Goal: Task Accomplishment & Management: Use online tool/utility

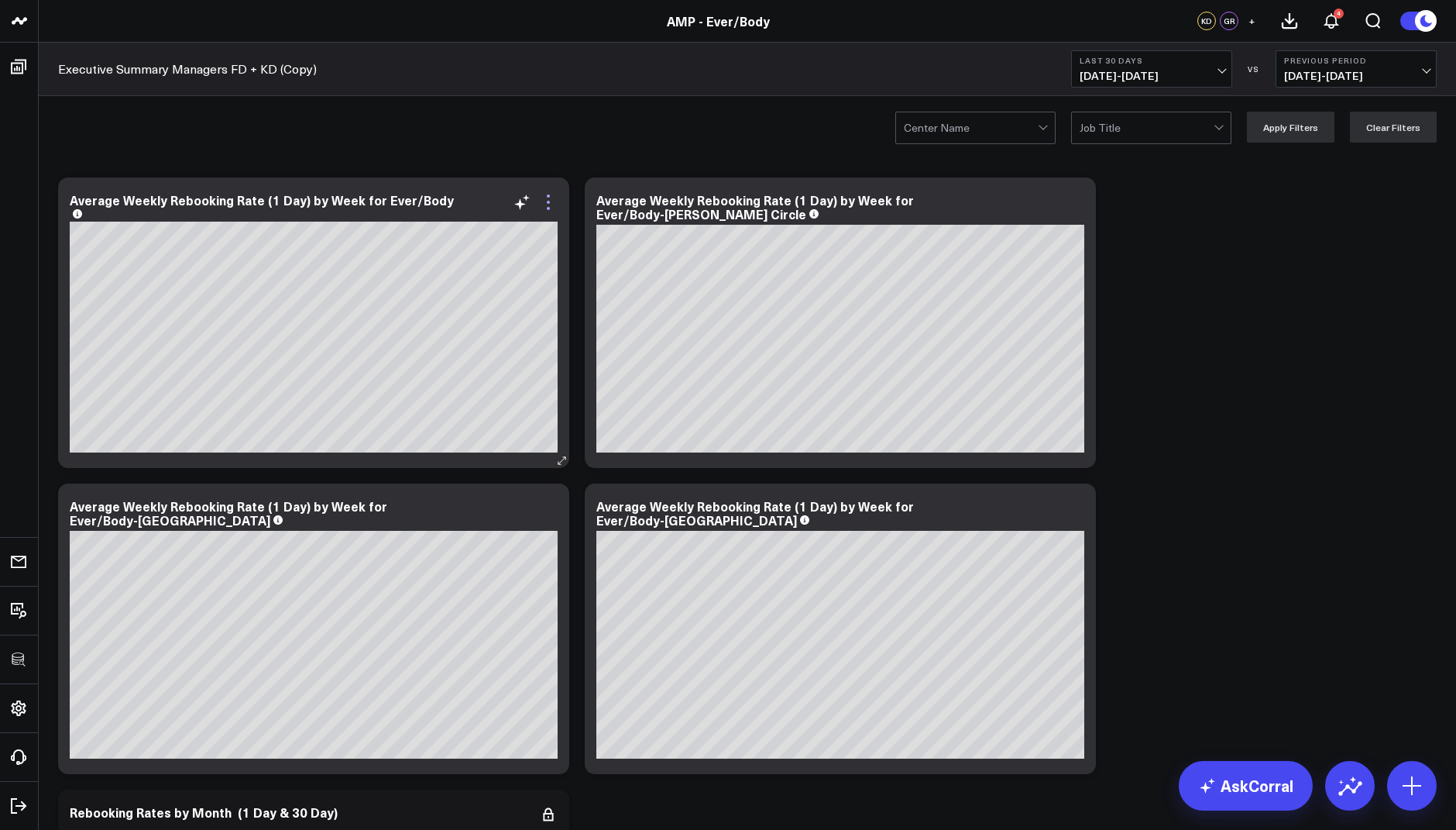
click at [547, 204] on icon at bounding box center [549, 202] width 19 height 19
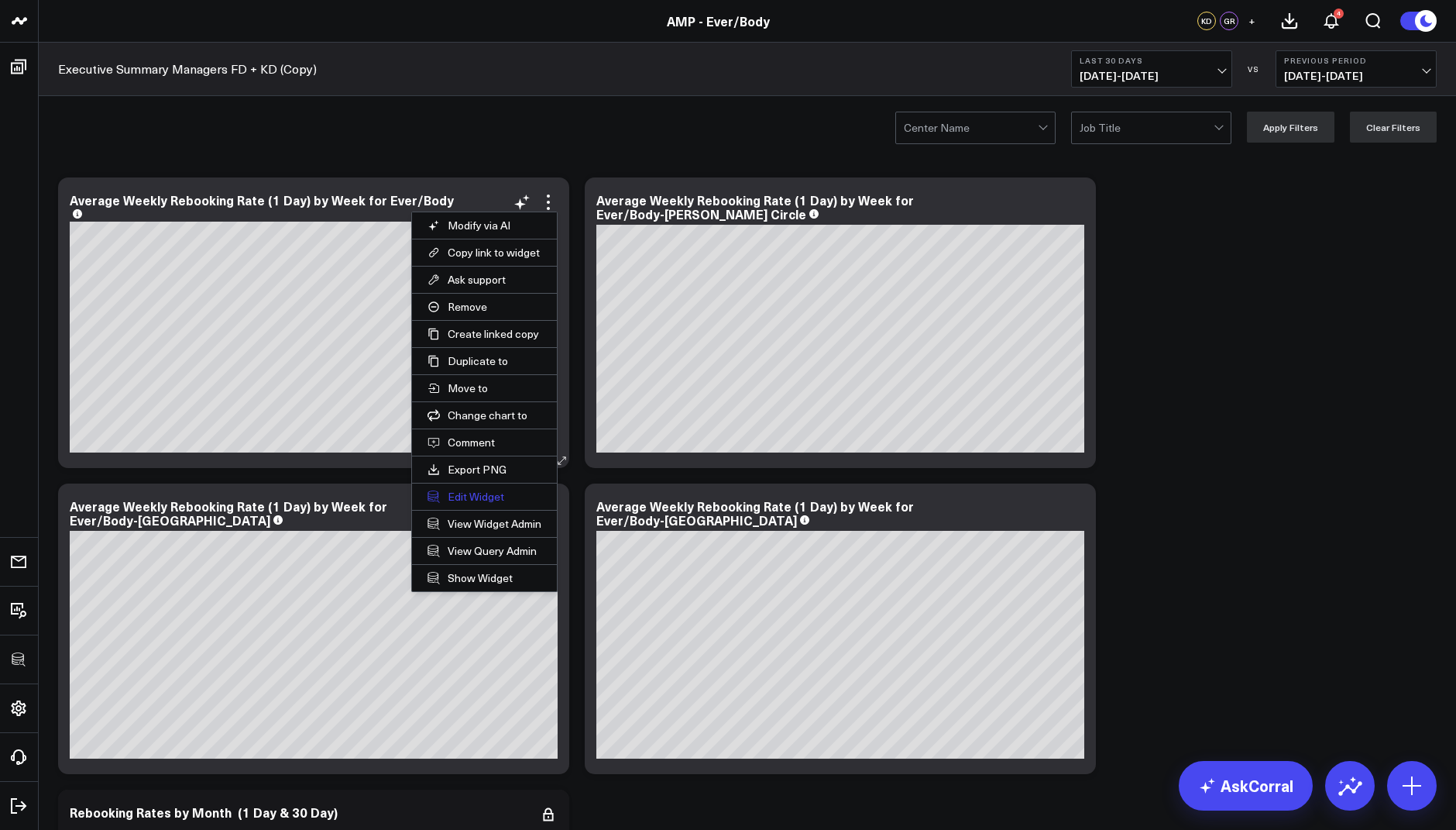
click at [476, 486] on button "Edit Widget" at bounding box center [484, 497] width 145 height 27
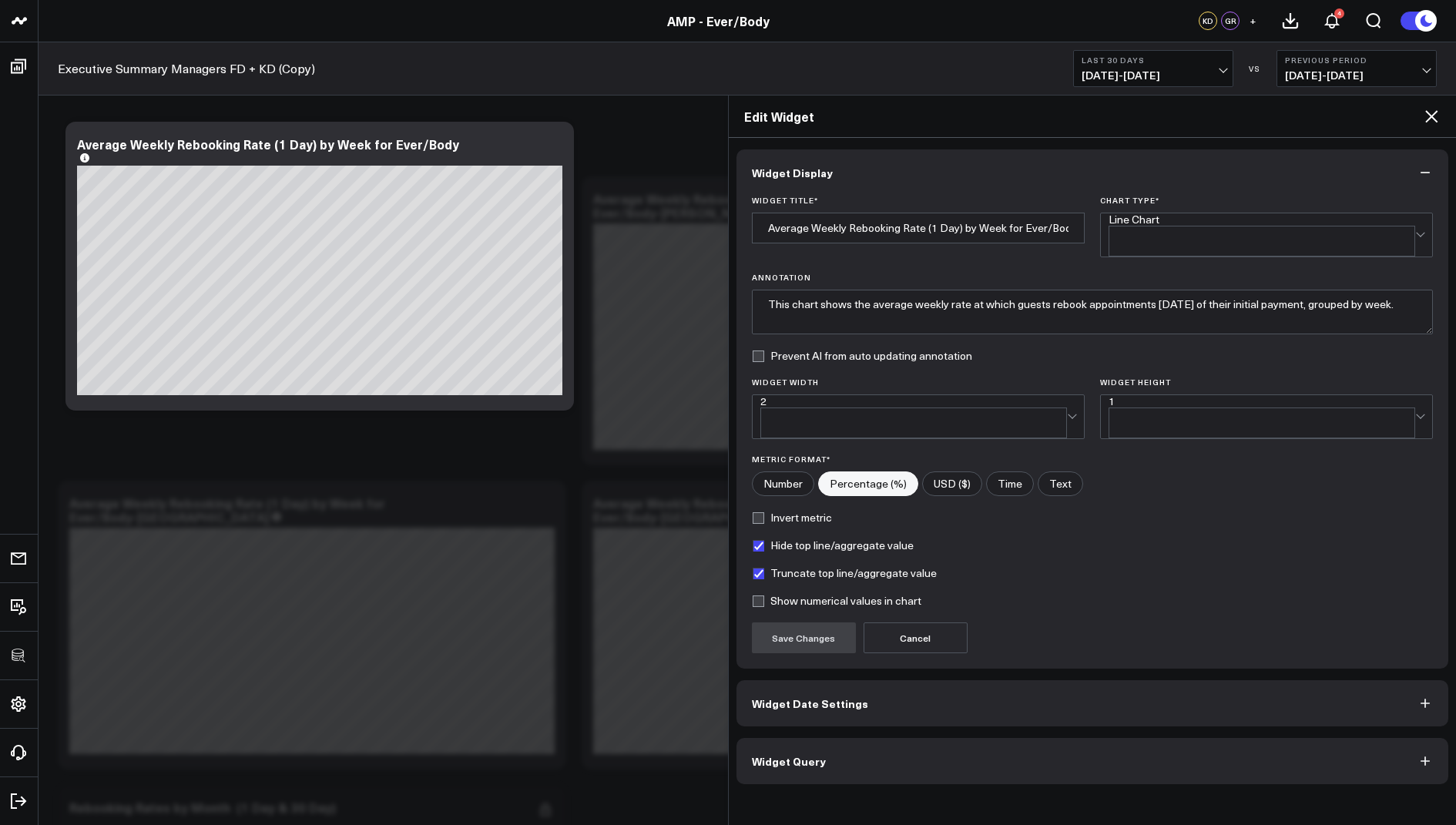
click at [770, 755] on span "Widget Query" at bounding box center [788, 761] width 74 height 12
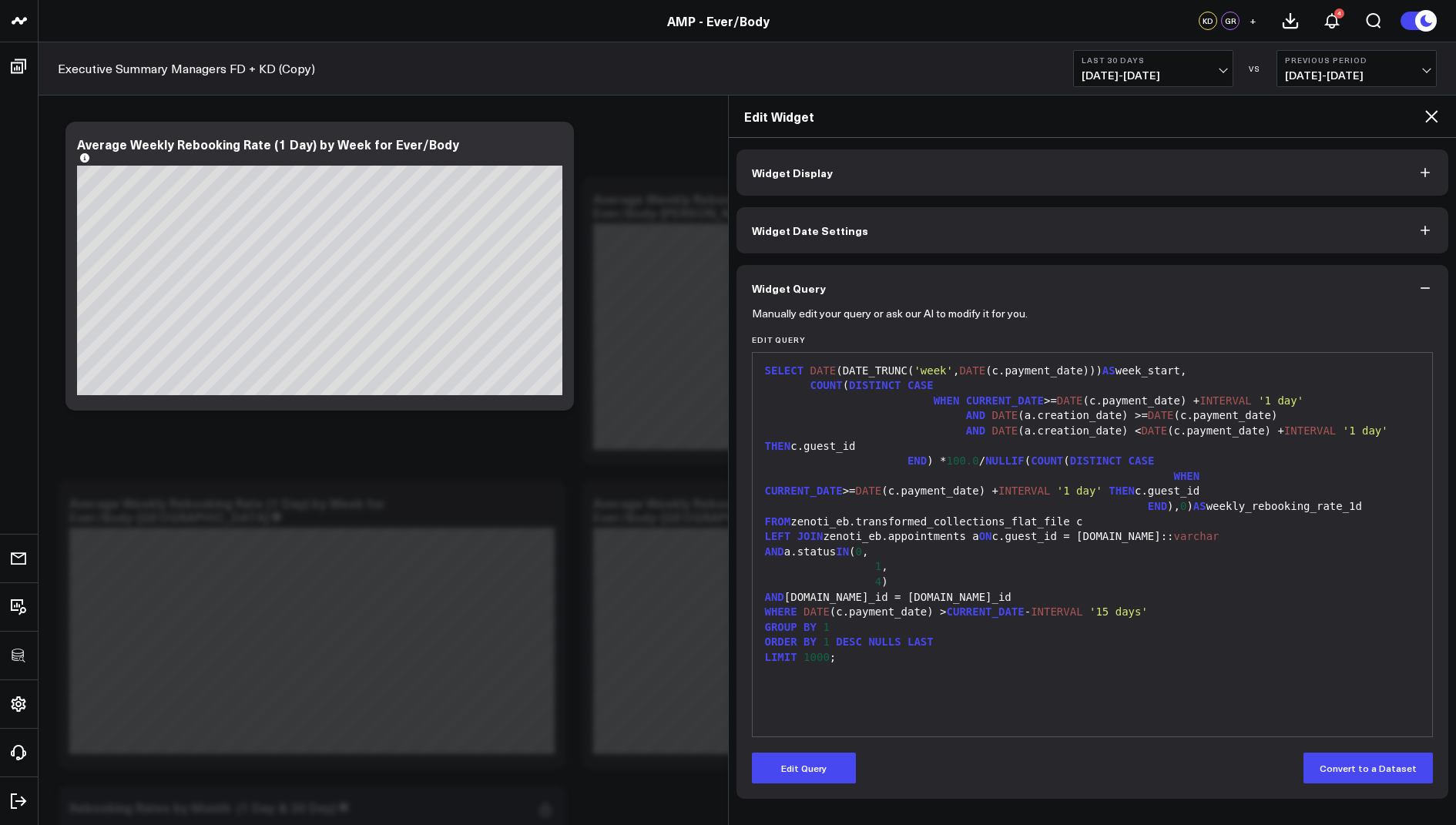
click at [1433, 119] on icon at bounding box center [1431, 116] width 19 height 19
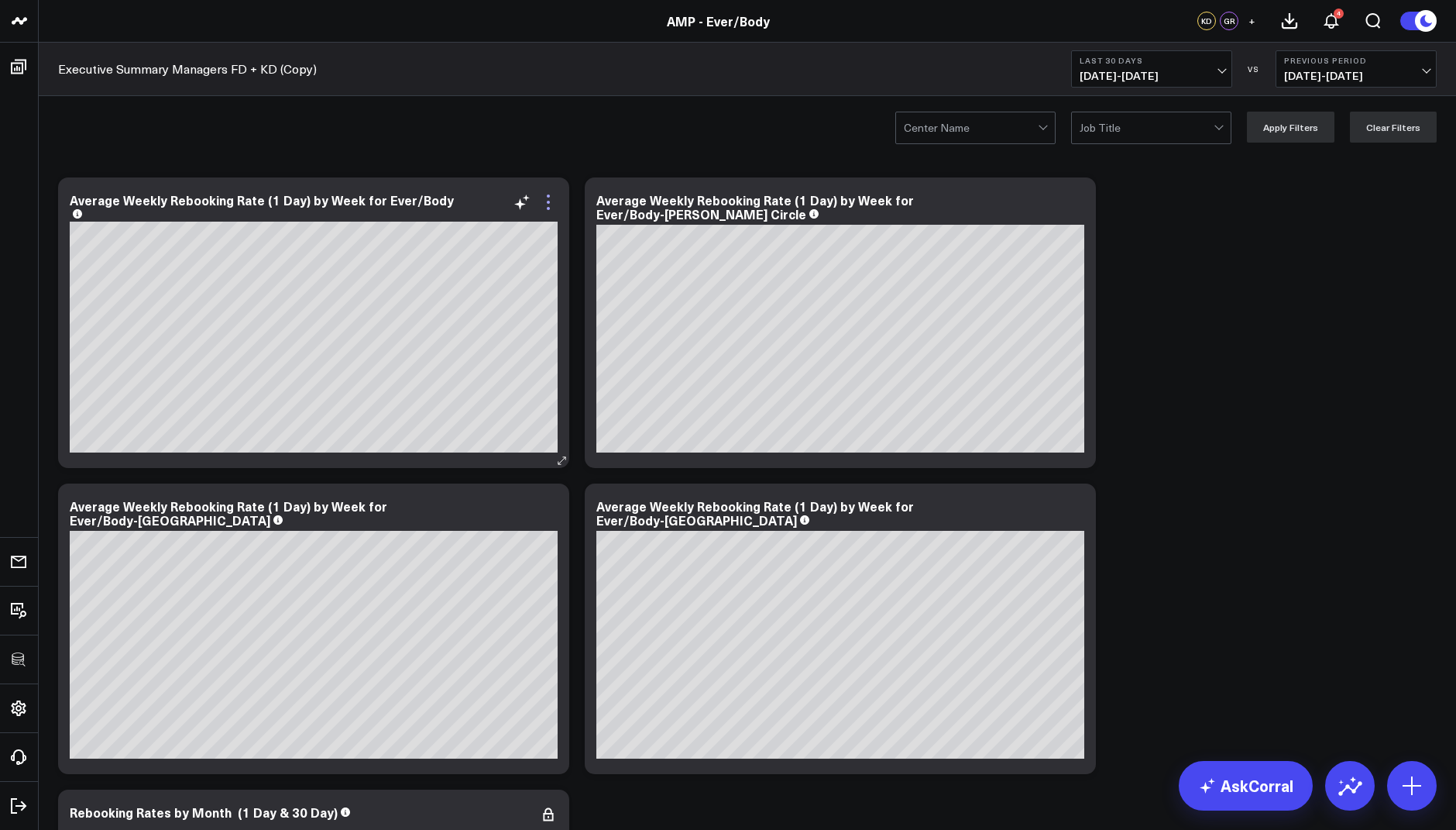
click at [547, 200] on icon at bounding box center [549, 202] width 19 height 19
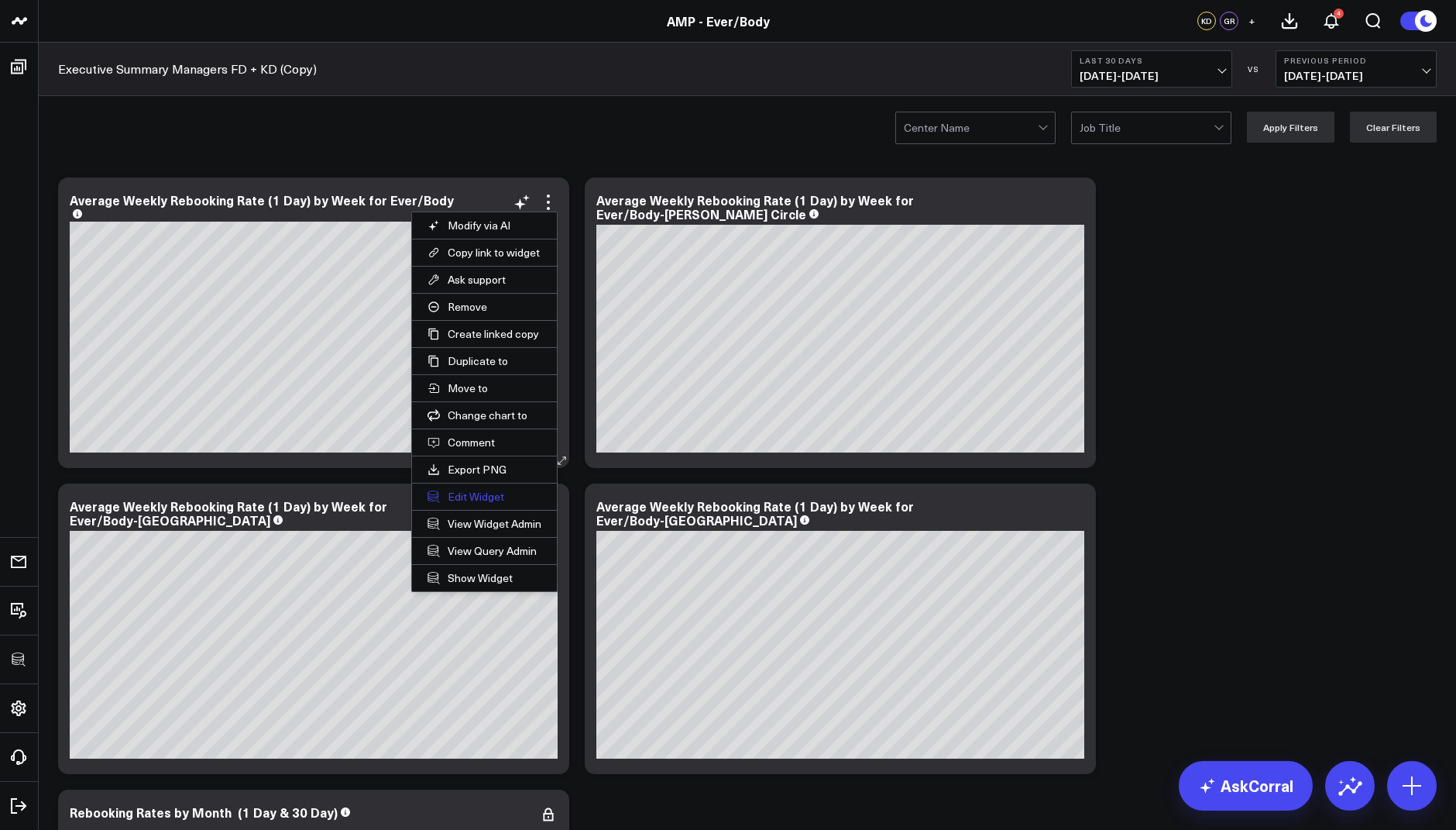
click at [470, 494] on button "Edit Widget" at bounding box center [484, 497] width 145 height 27
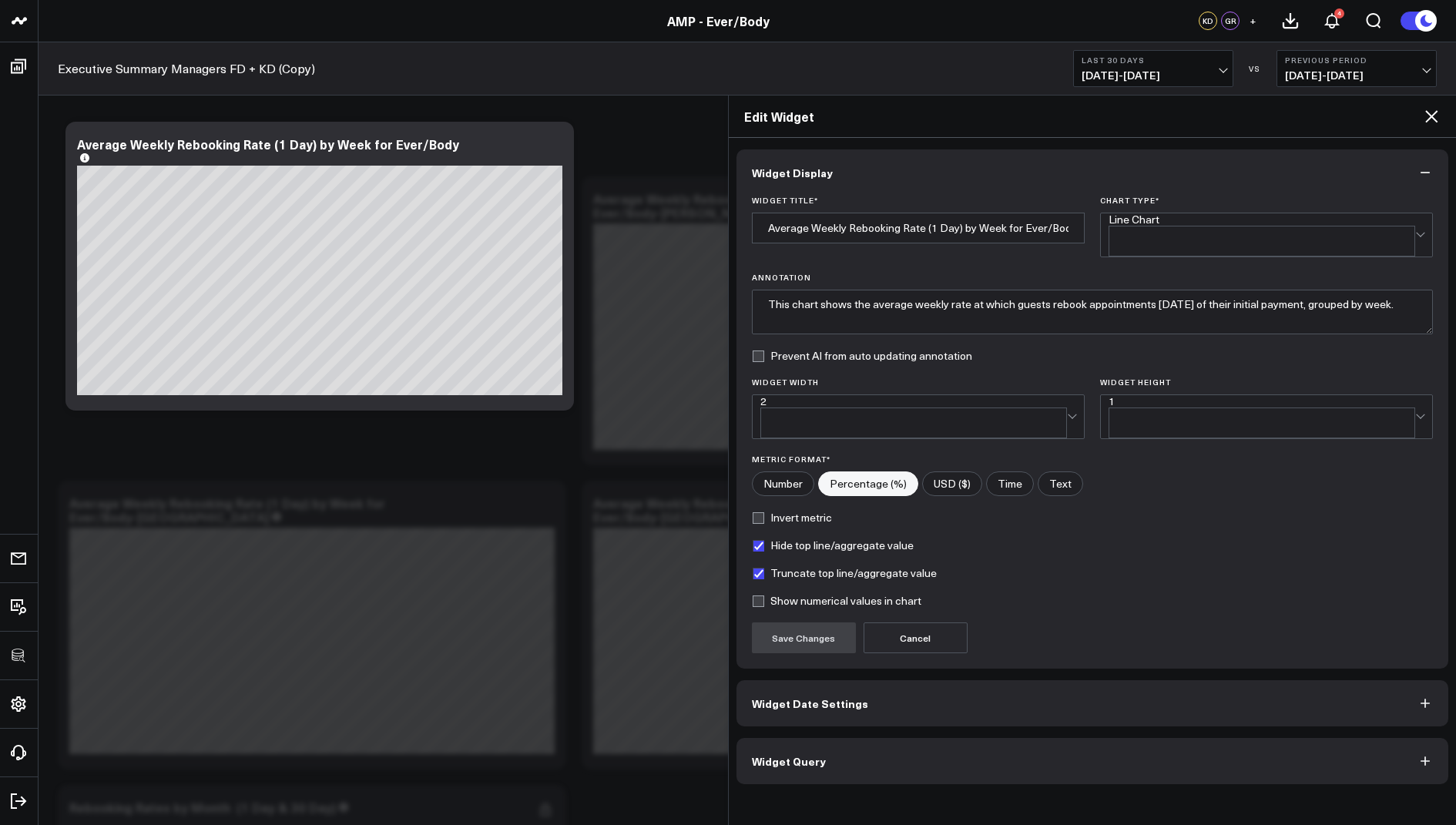
click at [806, 755] on span "Widget Query" at bounding box center [788, 761] width 74 height 12
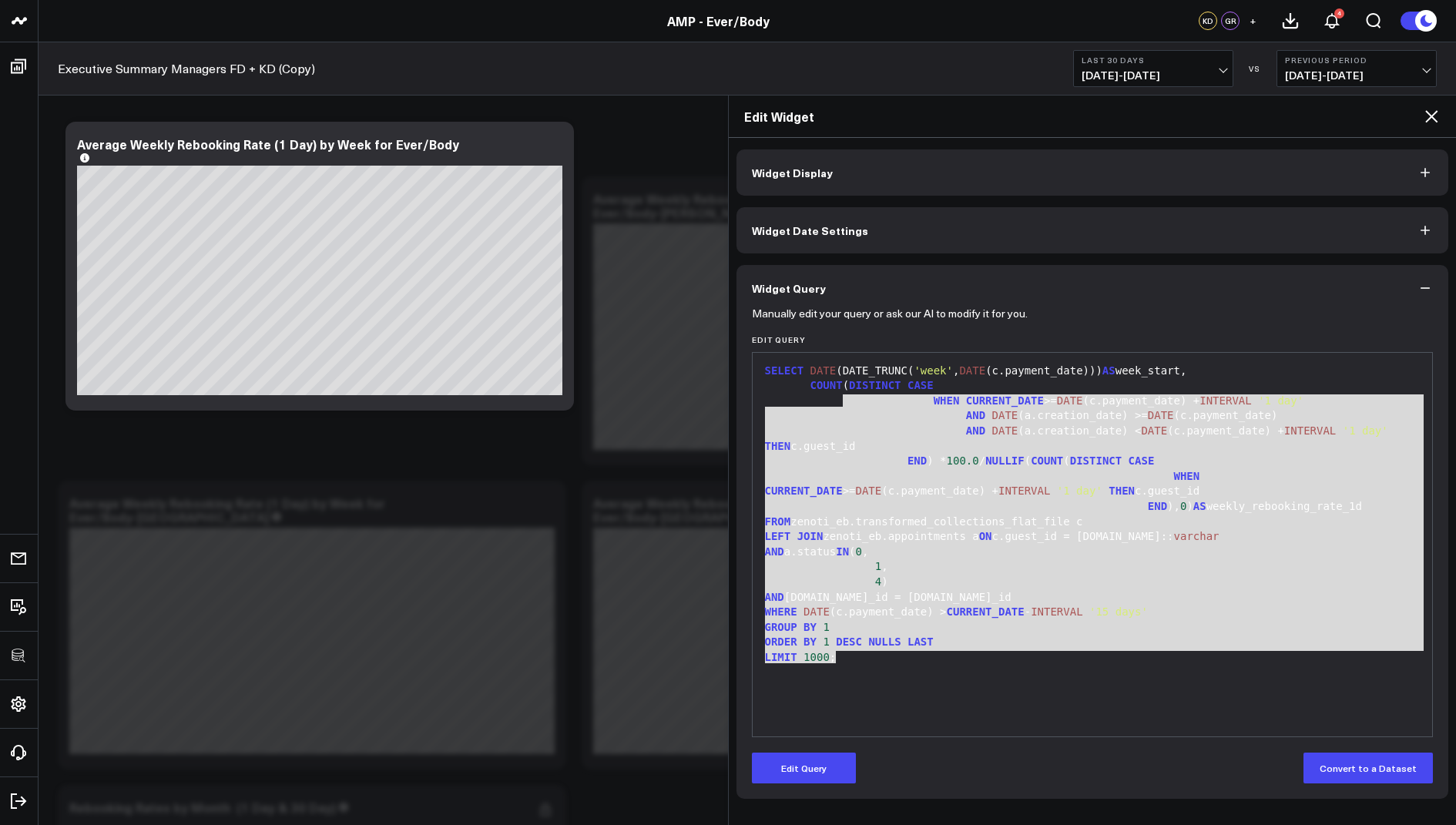
drag, startPoint x: 858, startPoint y: 659, endPoint x: 850, endPoint y: 379, distance: 280.1
click at [850, 379] on div "SELECT DATE (DATE_TRUNC( 'week' , DATE (c.payment_date))) AS week_start, COUNT …" at bounding box center [1092, 545] width 665 height 368
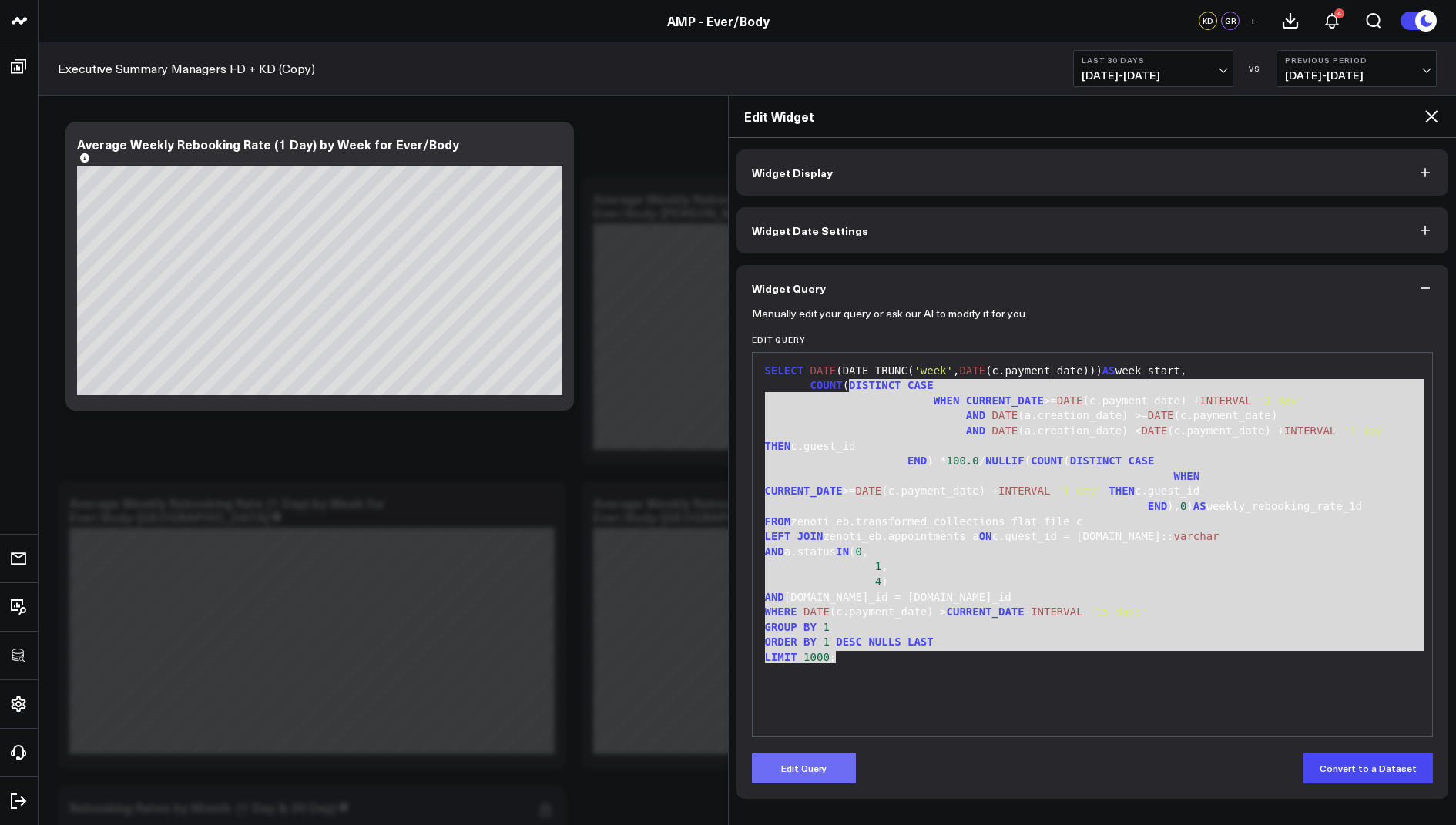
click at [817, 770] on button "Edit Query" at bounding box center [804, 767] width 104 height 31
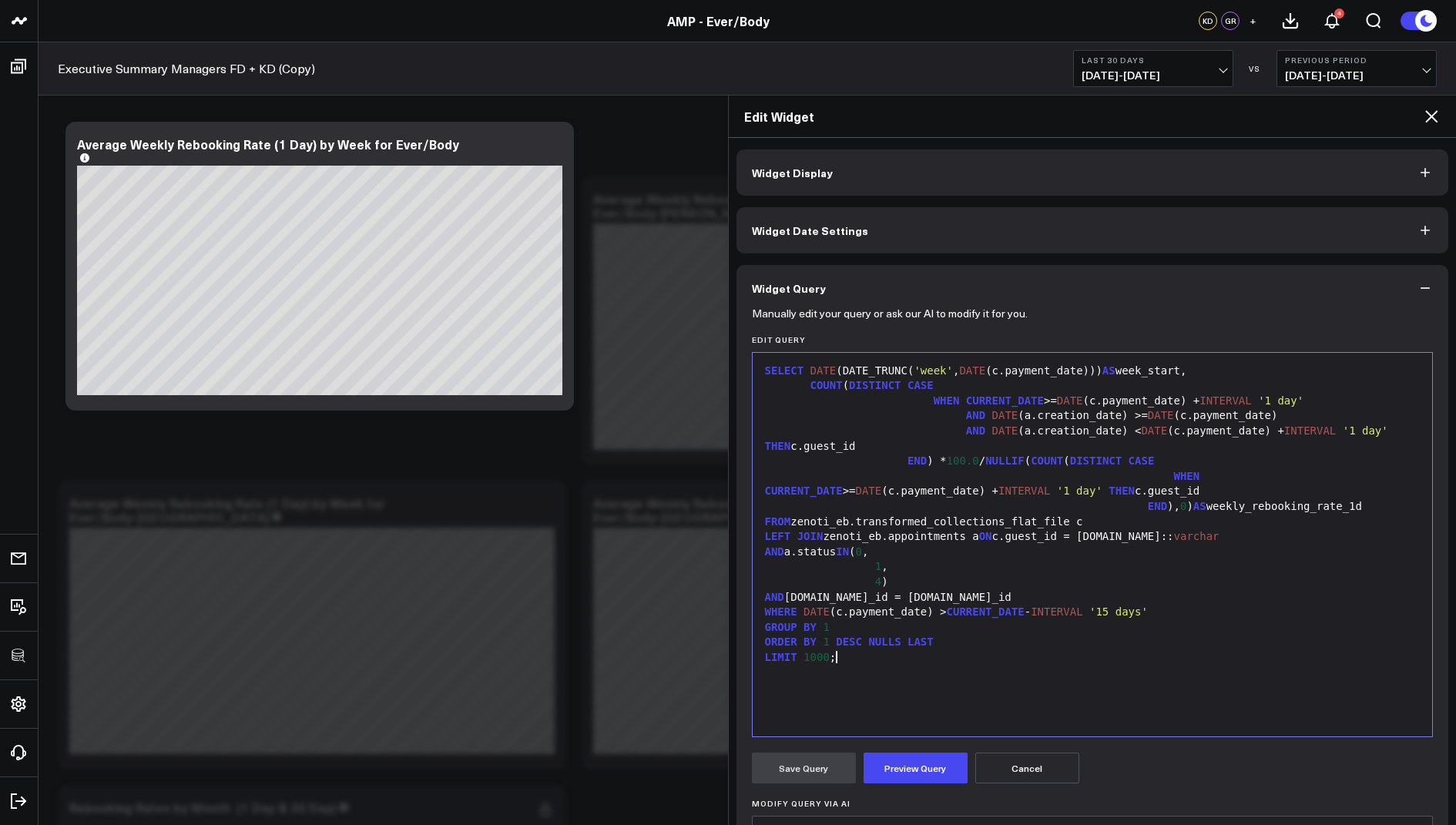
click at [906, 688] on div "SELECT DATE (DATE_TRUNC( 'week' , DATE (c.payment_date))) AS week_start, COUNT …" at bounding box center [1092, 545] width 665 height 368
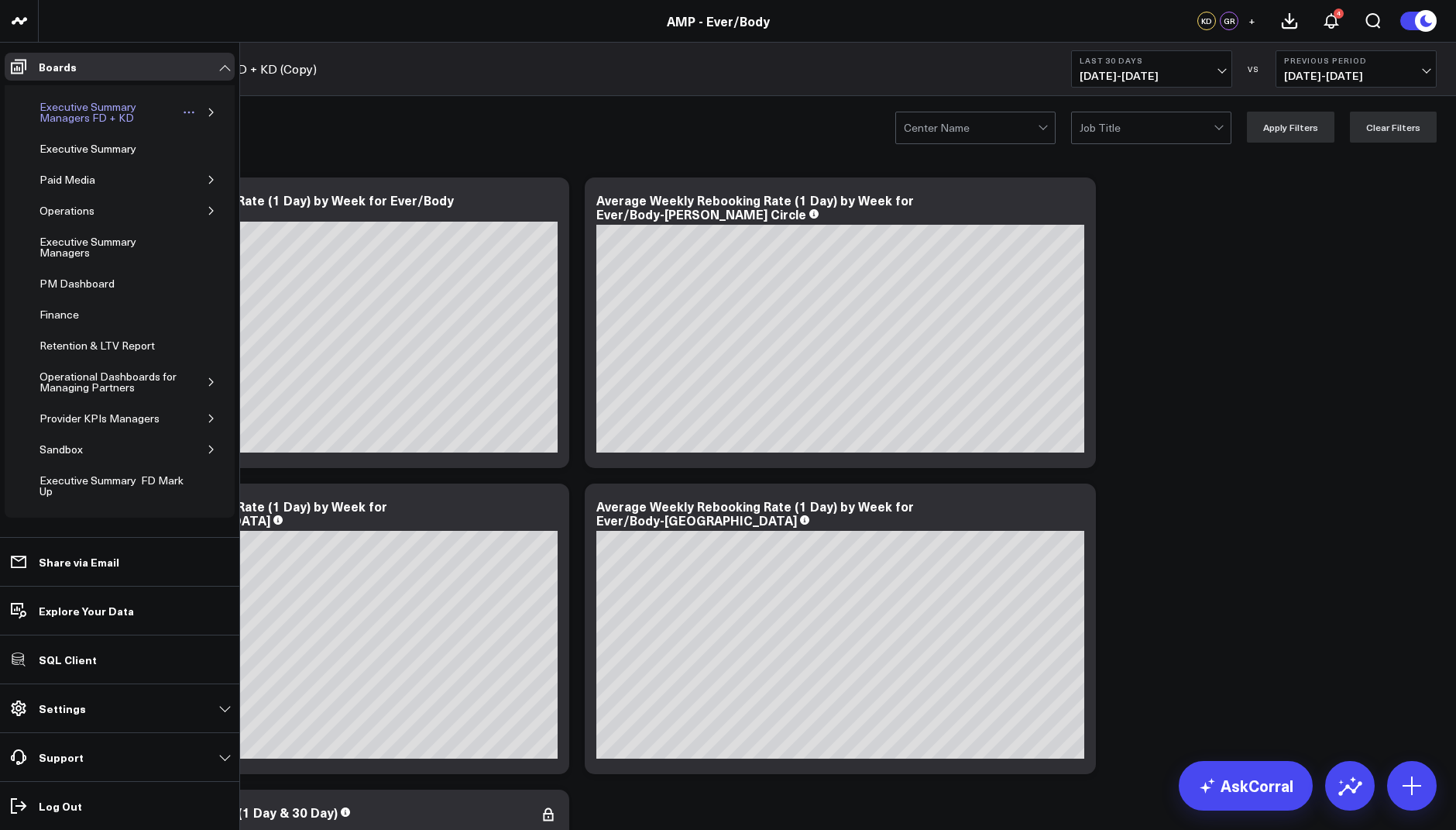
click at [116, 112] on div "Executive Summary Managers FD + KD" at bounding box center [108, 112] width 145 height 29
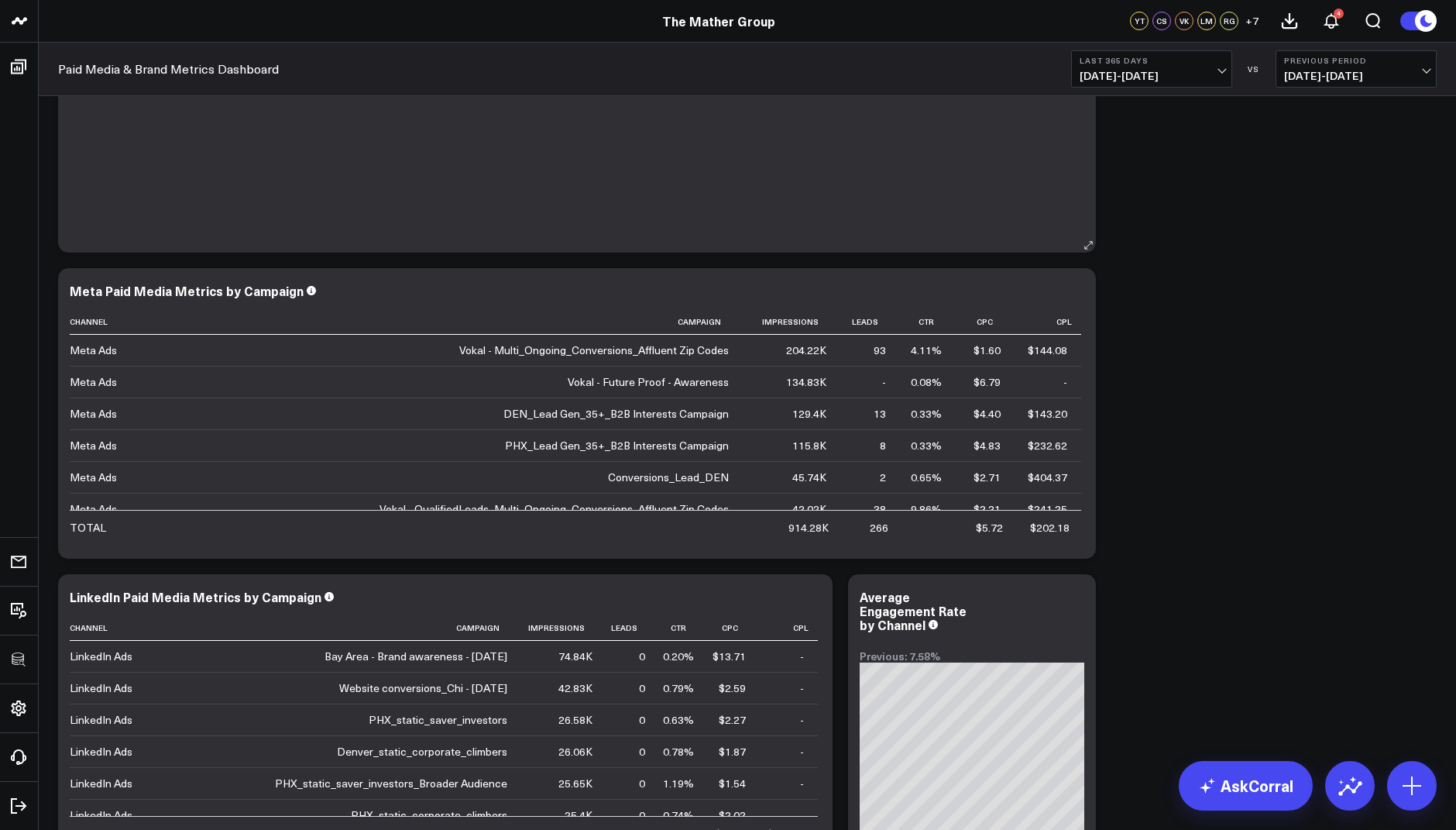
scroll to position [882, 0]
